Goal: Transaction & Acquisition: Register for event/course

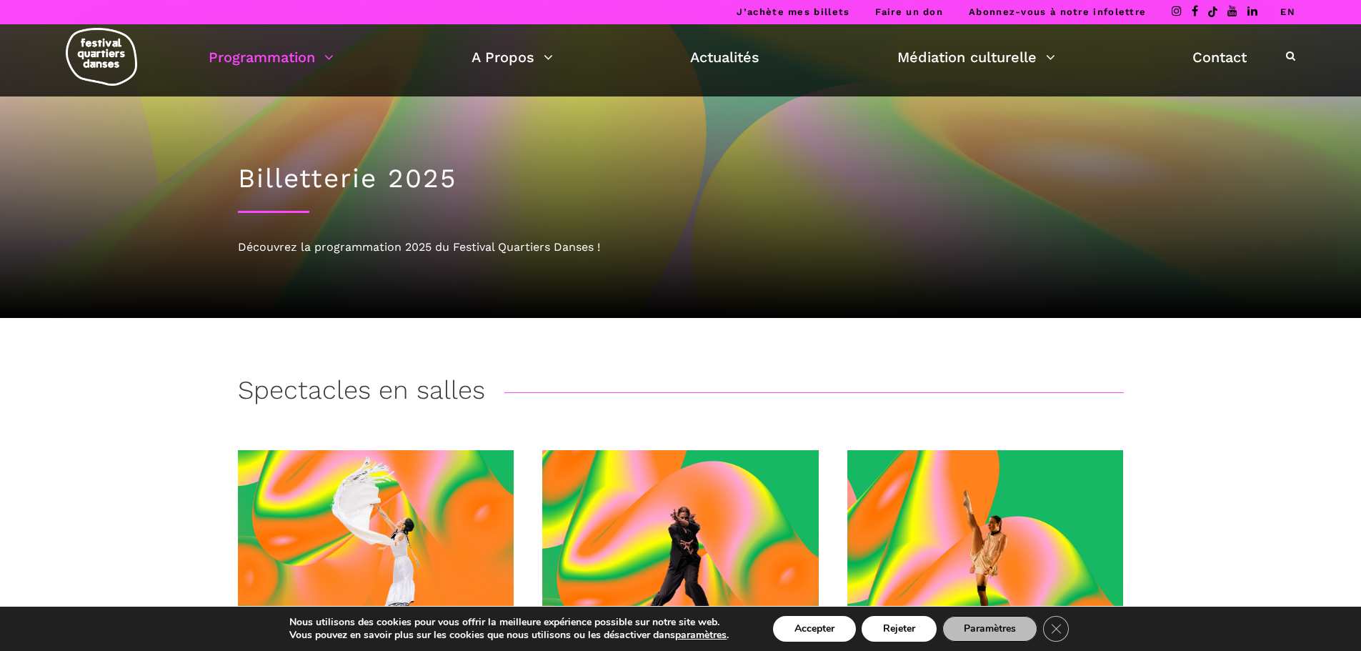
click at [937, 210] on div "Billetterie 2025 Découvrez la programmation 2025 du Festival Quartiers Danses !" at bounding box center [681, 206] width 914 height 221
click at [810, 625] on button "Accepter" at bounding box center [814, 629] width 83 height 26
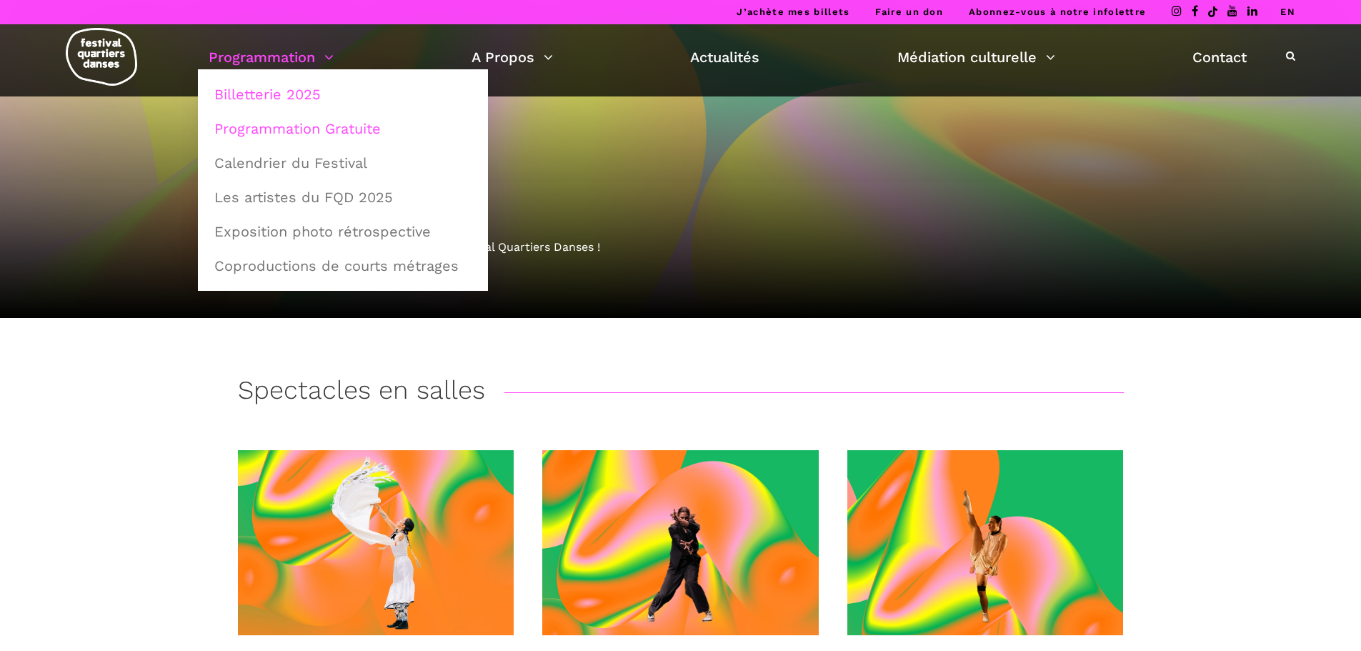
click at [308, 121] on link "Programmation Gratuite" at bounding box center [343, 128] width 274 height 33
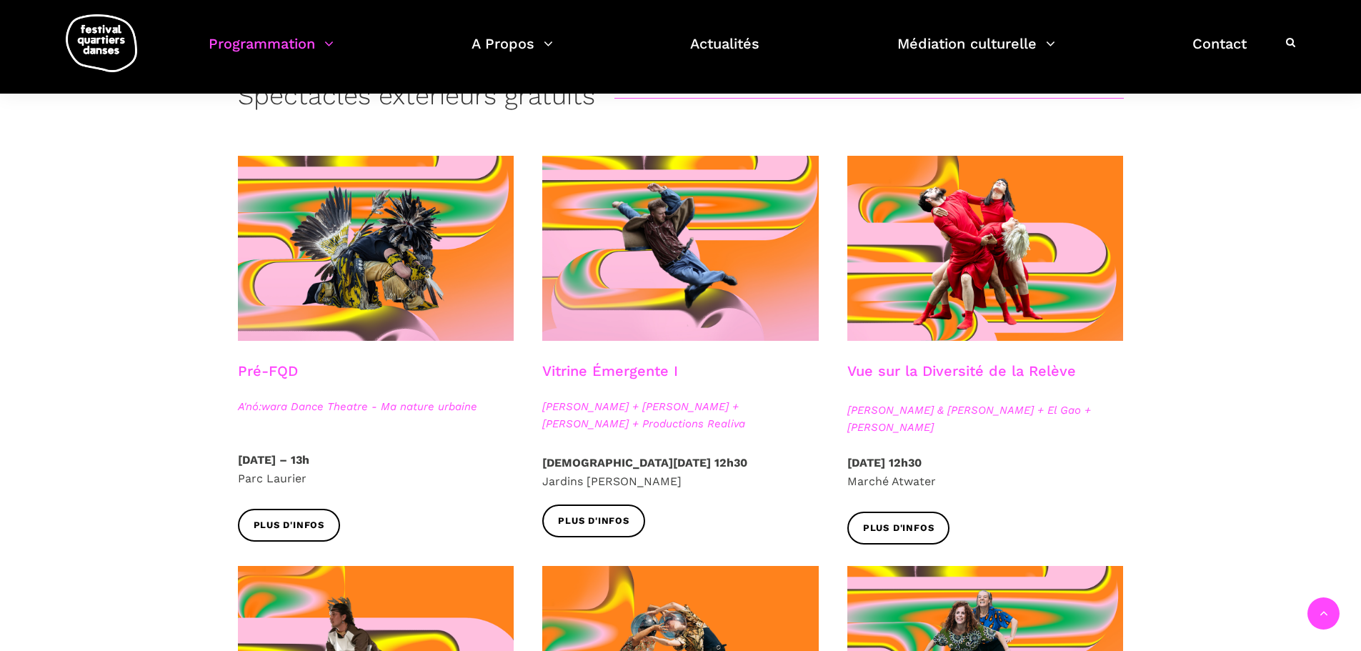
scroll to position [286, 0]
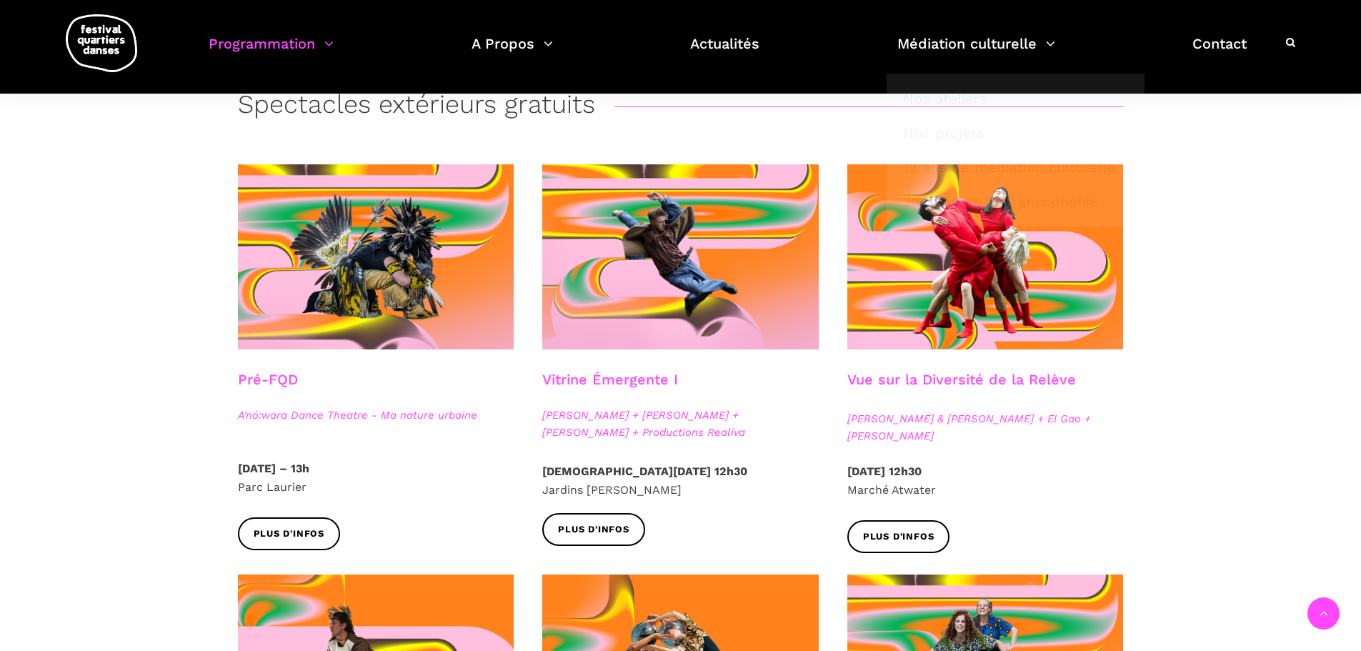
scroll to position [0, 0]
